Goal: Use online tool/utility: Utilize a website feature to perform a specific function

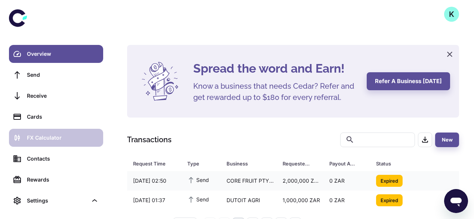
click at [47, 138] on div "FX Calculator" at bounding box center [63, 137] width 72 height 8
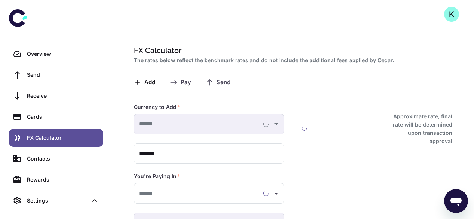
type input "**********"
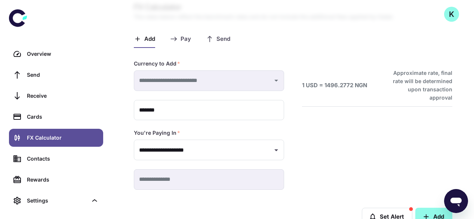
scroll to position [65, 0]
